Goal: Information Seeking & Learning: Check status

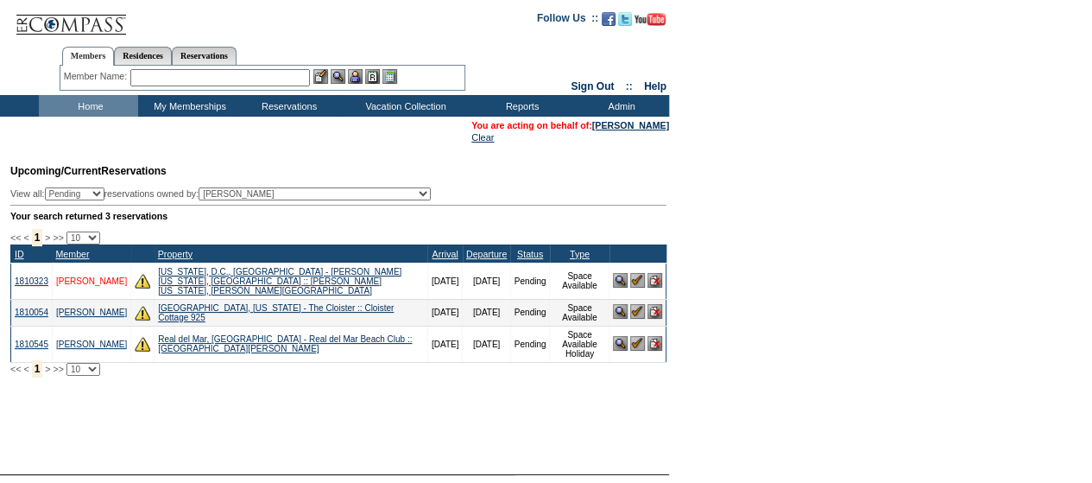
click at [85, 279] on link "[PERSON_NAME]" at bounding box center [91, 280] width 71 height 9
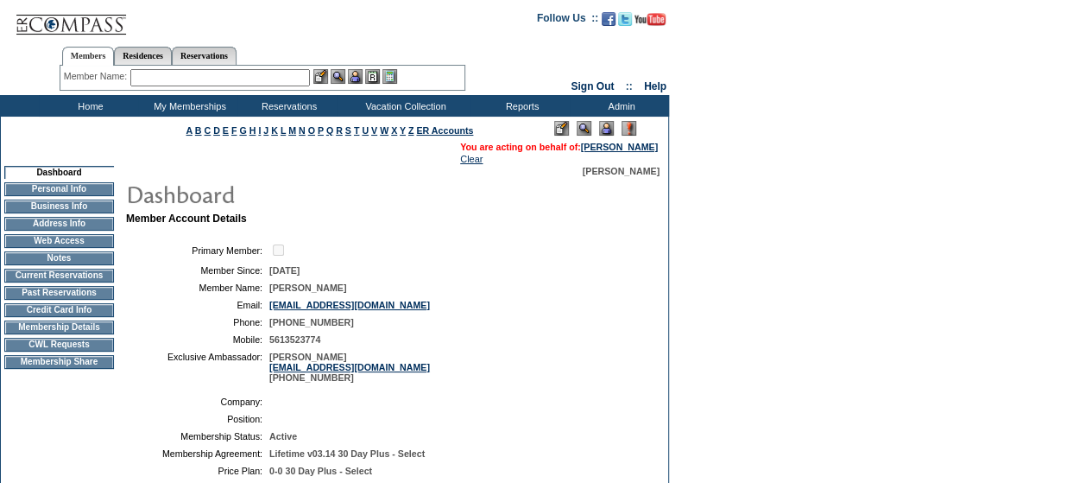
click at [602, 132] on img at bounding box center [606, 128] width 15 height 15
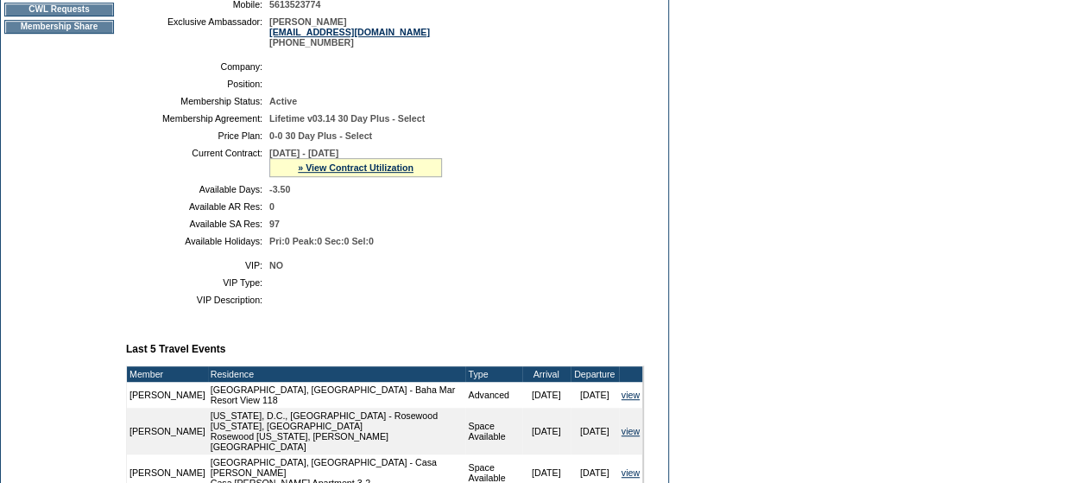
scroll to position [350, 0]
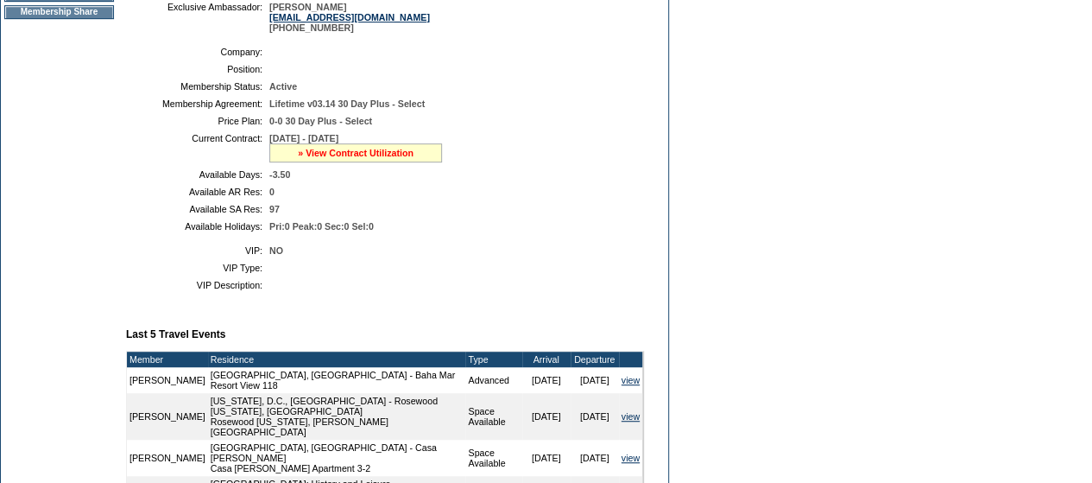
click at [361, 158] on link "» View Contract Utilization" at bounding box center [356, 153] width 116 height 10
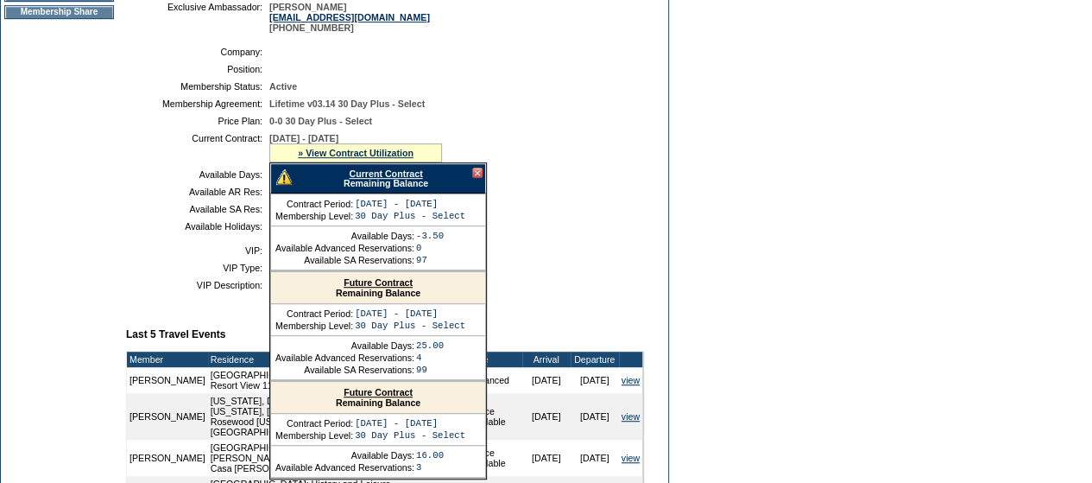
click at [371, 179] on link "Current Contract" at bounding box center [385, 173] width 73 height 10
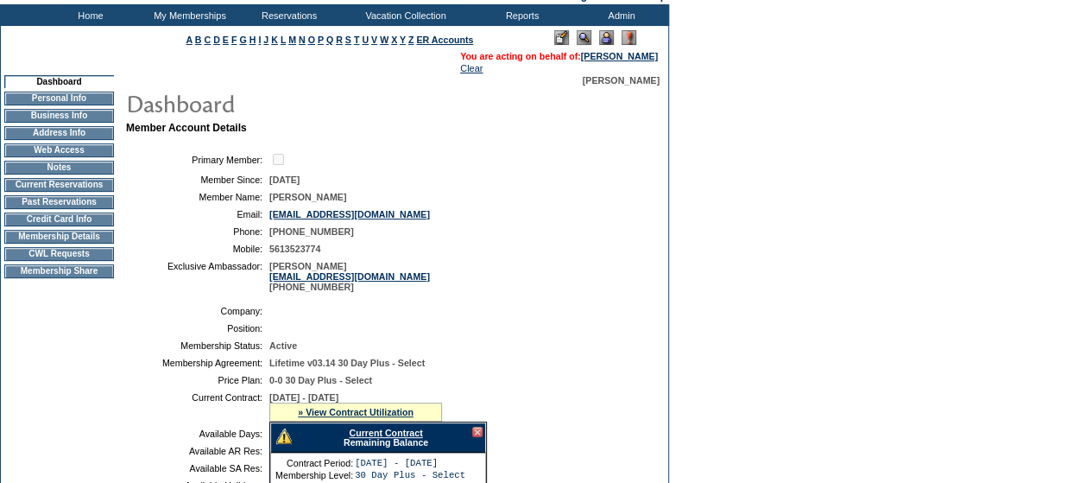
scroll to position [89, 0]
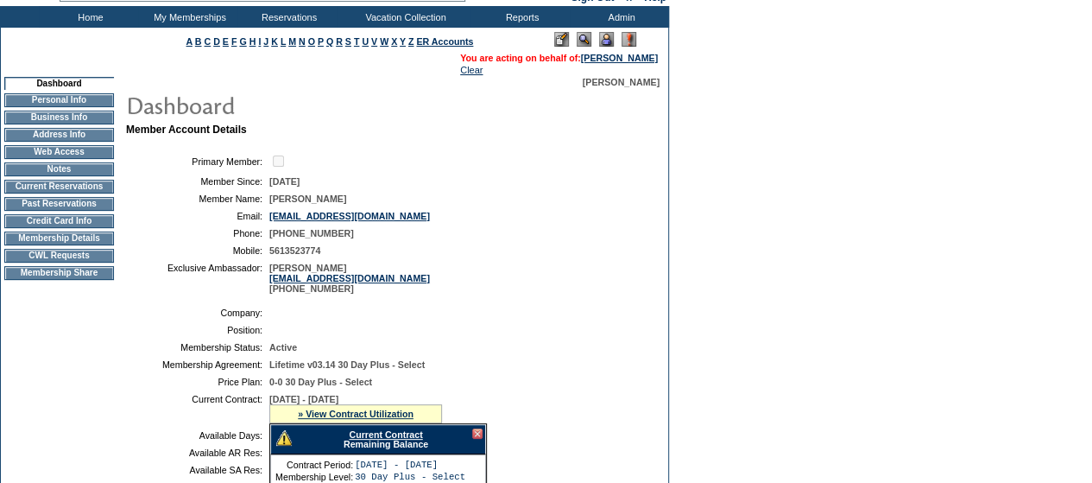
click at [45, 245] on td "Membership Details" at bounding box center [59, 238] width 110 height 14
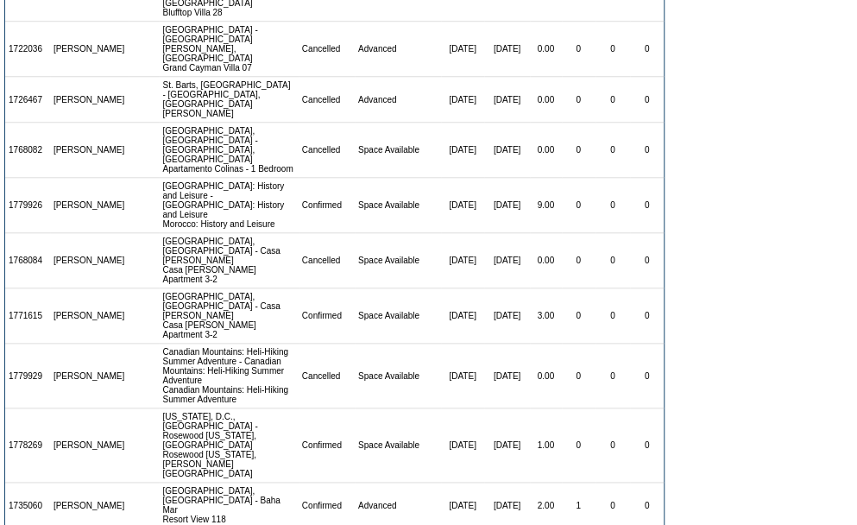
scroll to position [802, 0]
